Goal: Information Seeking & Learning: Learn about a topic

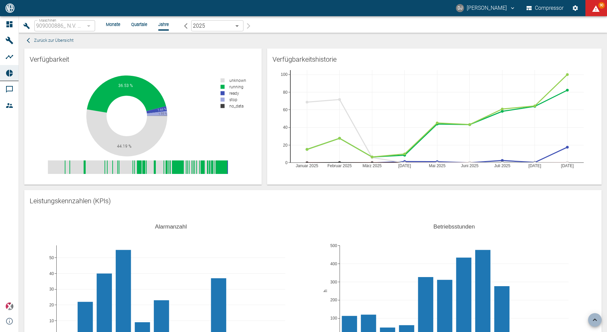
scroll to position [246, 0]
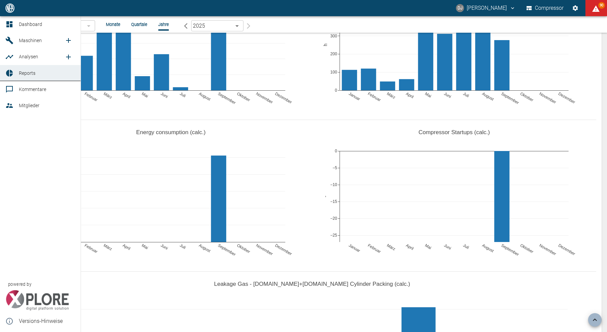
click at [20, 19] on link "Dashboard" at bounding box center [40, 24] width 81 height 16
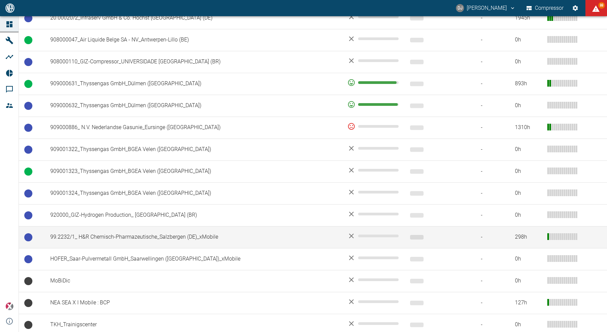
scroll to position [464, 0]
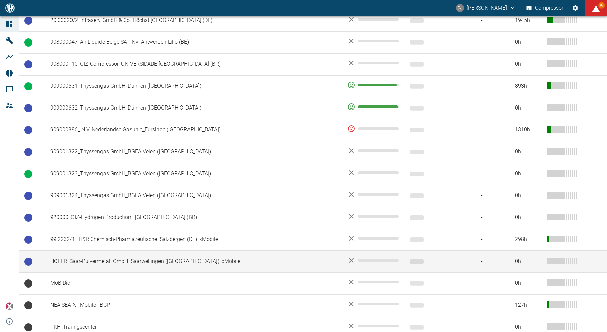
click at [122, 260] on td "HOFER_Saar-Pulvermetall GmbH_Saarwellingen ([GEOGRAPHIC_DATA])_xMobile" at bounding box center [193, 262] width 297 height 22
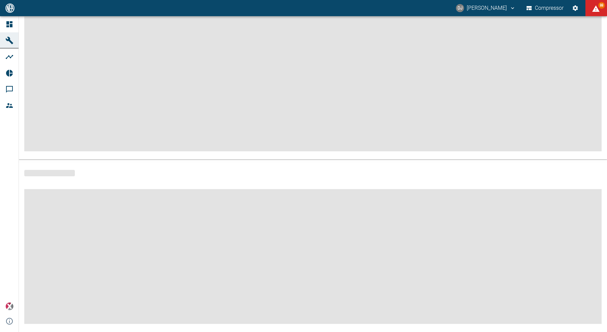
scroll to position [60, 0]
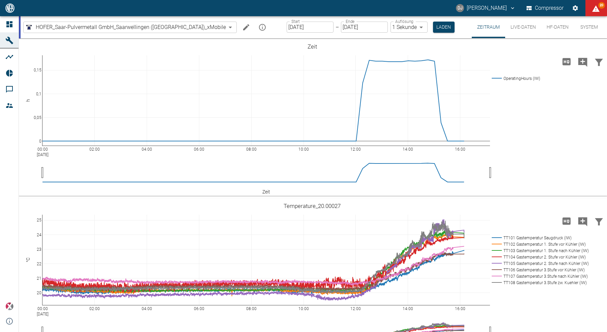
click at [557, 28] on button "HF-Daten" at bounding box center [557, 27] width 33 height 22
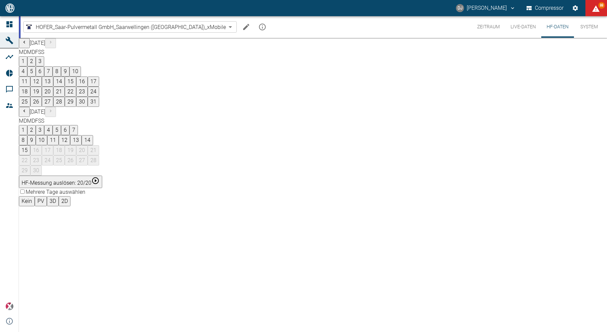
click at [358, 120] on div "August 2025 M D M D F S S 1 2 3 4 5 6 7 8 9 10 11 12 13 14 15 16 17 18 19 20 21…" at bounding box center [313, 107] width 588 height 138
click at [362, 120] on div "August 2025 M D M D F S S 1 2 3 4 5 6 7 8 9 10 11 12 13 14 15 16 17 18 19 20 21…" at bounding box center [313, 107] width 588 height 138
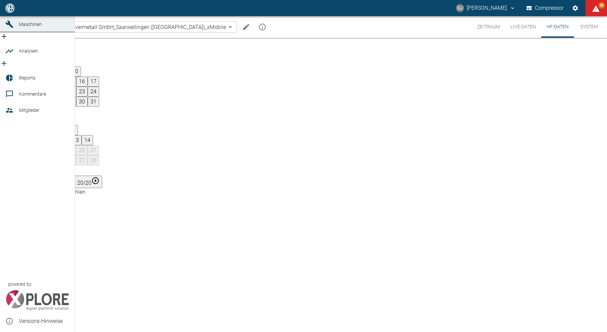
click at [19, 11] on span "Dashboard" at bounding box center [30, 7] width 23 height 5
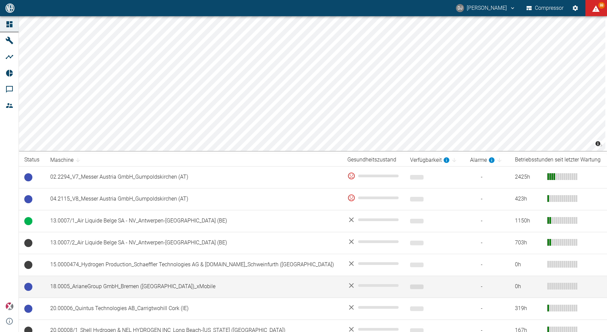
click at [116, 290] on td "18.0005_ArianeGroup GmbH_Bremen (DE)_xMobile" at bounding box center [193, 287] width 297 height 22
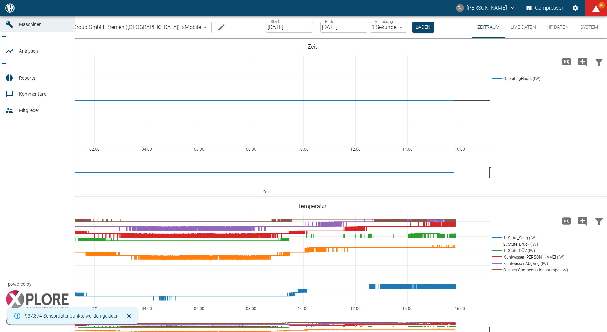
click at [7, 11] on icon at bounding box center [9, 8] width 6 height 6
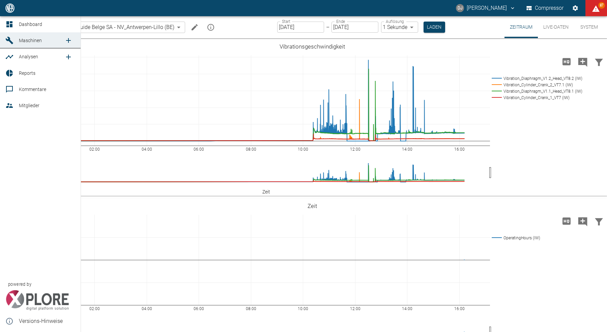
click at [8, 26] on icon at bounding box center [9, 24] width 6 height 6
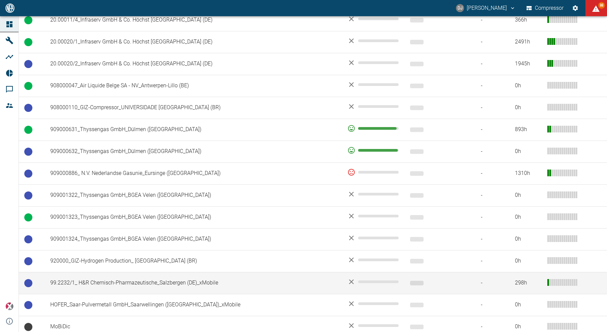
scroll to position [419, 0]
click at [142, 282] on td "99.2232/1_ H&R Chemisch-Pharmazeutische_Salzbergen (DE)_xMobile" at bounding box center [193, 284] width 297 height 22
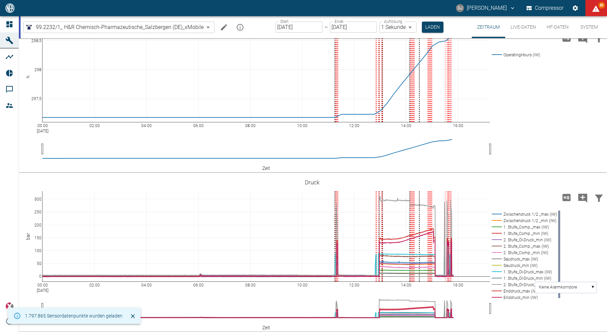
scroll to position [25, 0]
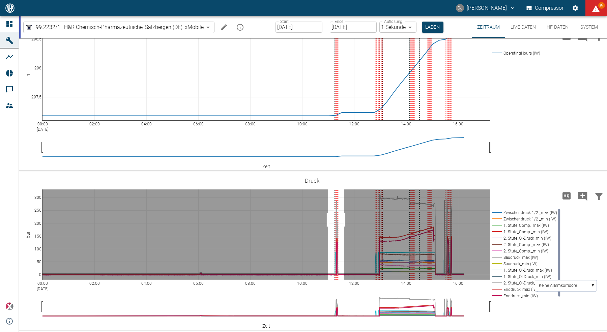
drag, startPoint x: 328, startPoint y: 220, endPoint x: 344, endPoint y: 220, distance: 15.9
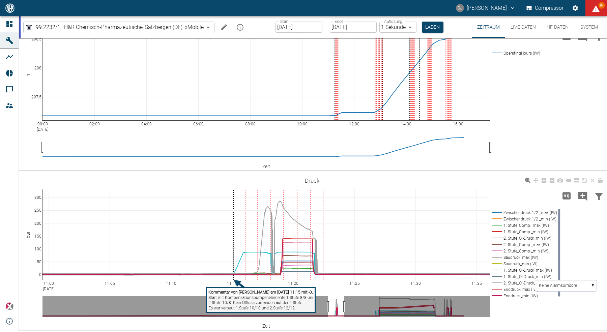
click at [236, 303] on tspan "2.Stufe 10/8. Kein Ölfluss vorhanden auf der 2.Stufe." at bounding box center [255, 303] width 95 height 5
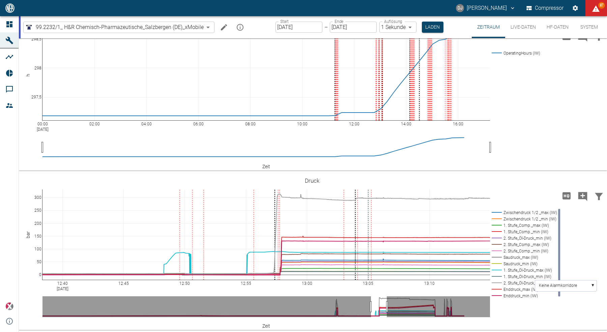
drag, startPoint x: 336, startPoint y: 305, endPoint x: 379, endPoint y: 305, distance: 42.8
click at [594, 181] on icon at bounding box center [592, 180] width 5 height 5
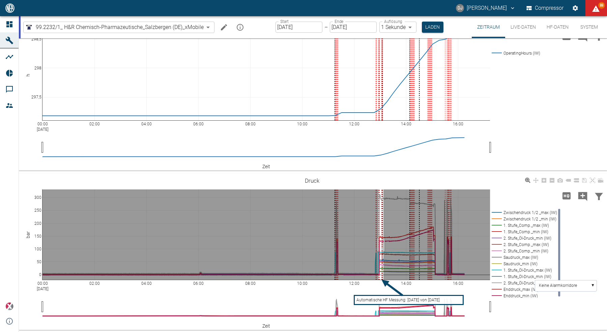
drag, startPoint x: 384, startPoint y: 245, endPoint x: 359, endPoint y: 241, distance: 24.6
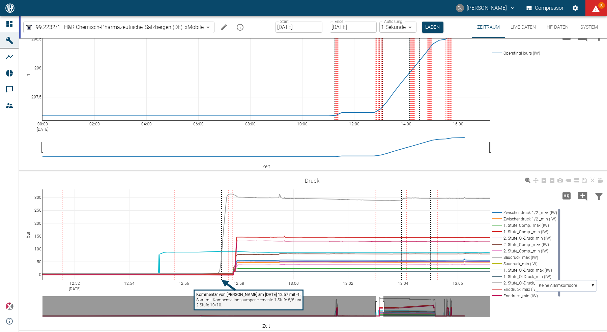
click at [288, 297] on tspan "Kommentar von Thomas Gregoir am 15/09/2025 12:57 mit -1.138" at bounding box center [252, 294] width 112 height 5
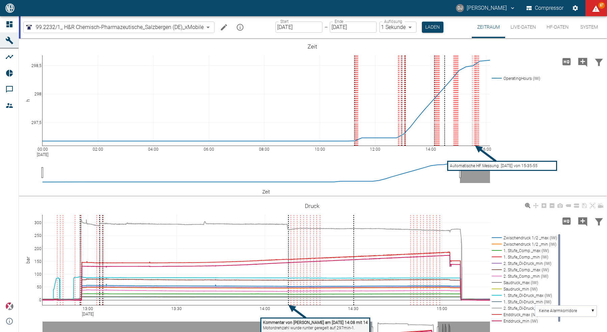
scroll to position [25, 0]
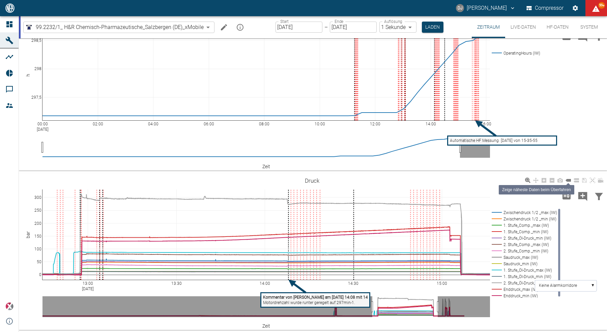
click at [570, 181] on icon at bounding box center [568, 180] width 5 height 3
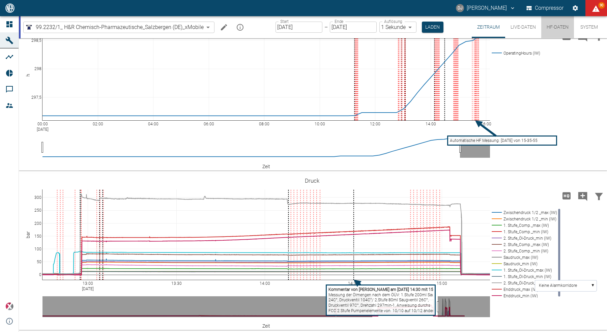
click at [557, 27] on button "HF-Daten" at bounding box center [557, 27] width 33 height 22
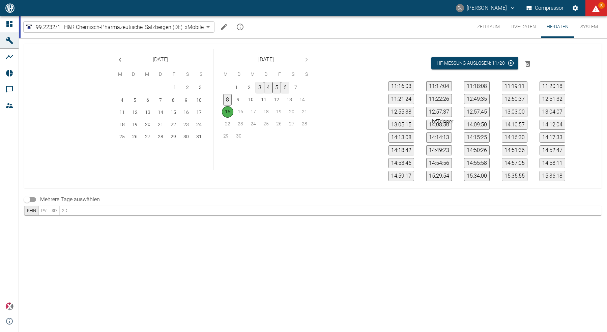
scroll to position [50, 0]
click at [553, 160] on button "15:42:37" at bounding box center [553, 165] width 26 height 10
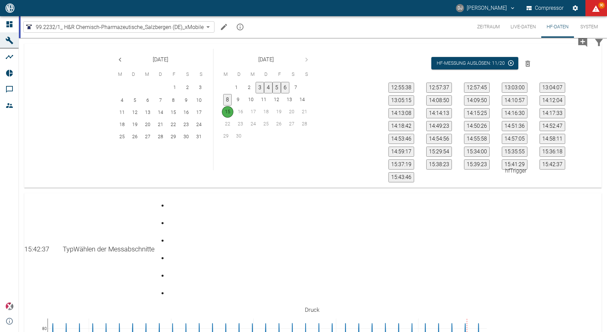
click at [519, 161] on button "15:41:29" at bounding box center [515, 165] width 26 height 10
click at [171, 218] on div "Gehe zu Seite 2" at bounding box center [169, 218] width 3 height 0
click at [171, 235] on div "Gehe zu Seite 3" at bounding box center [169, 235] width 3 height 0
click at [171, 253] on div "Gehe zu Seite 4" at bounding box center [169, 253] width 3 height 0
click at [171, 270] on div "Gehe zu Seite 5" at bounding box center [169, 270] width 3 height 0
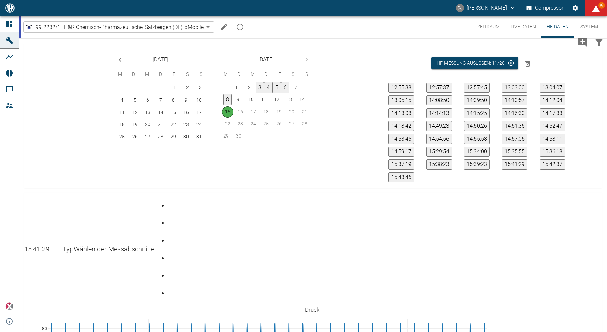
click at [171, 288] on div "Gehe zu Seite 6" at bounding box center [169, 288] width 3 height 0
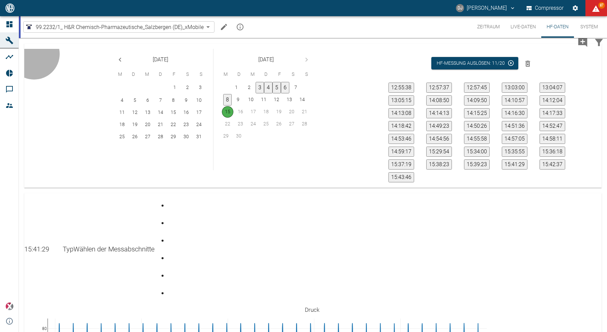
click at [472, 160] on button "15:39:23" at bounding box center [477, 165] width 26 height 10
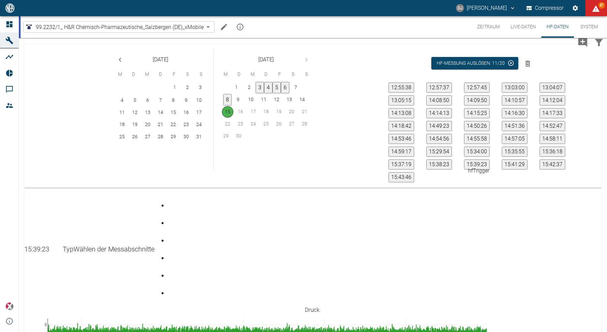
click at [448, 161] on button "15:38:23" at bounding box center [439, 165] width 26 height 10
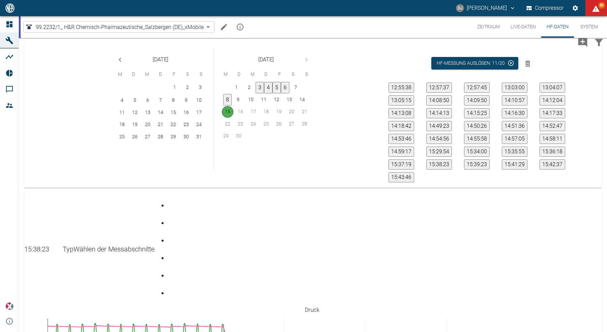
click at [171, 200] on div "Gehe zu Seite 1" at bounding box center [169, 200] width 3 height 0
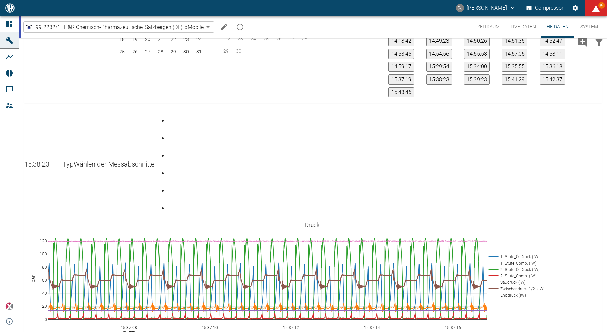
scroll to position [84, 0]
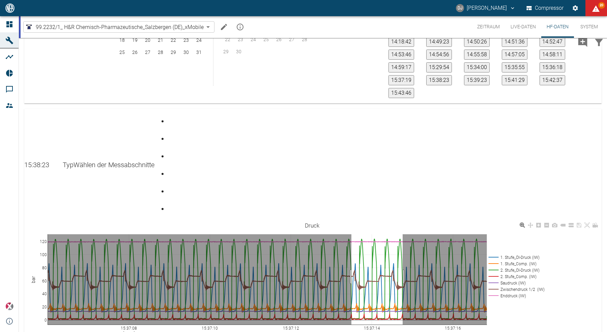
drag, startPoint x: 352, startPoint y: 189, endPoint x: 410, endPoint y: 189, distance: 58.4
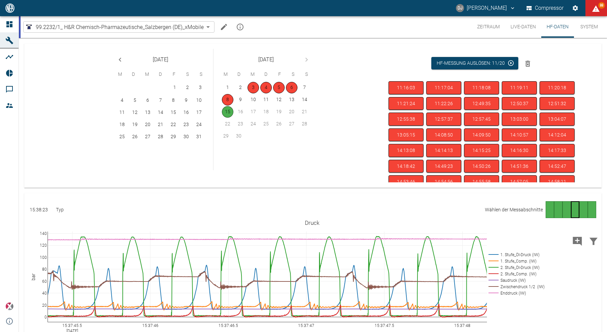
scroll to position [50, 0]
